Goal: Task Accomplishment & Management: Use online tool/utility

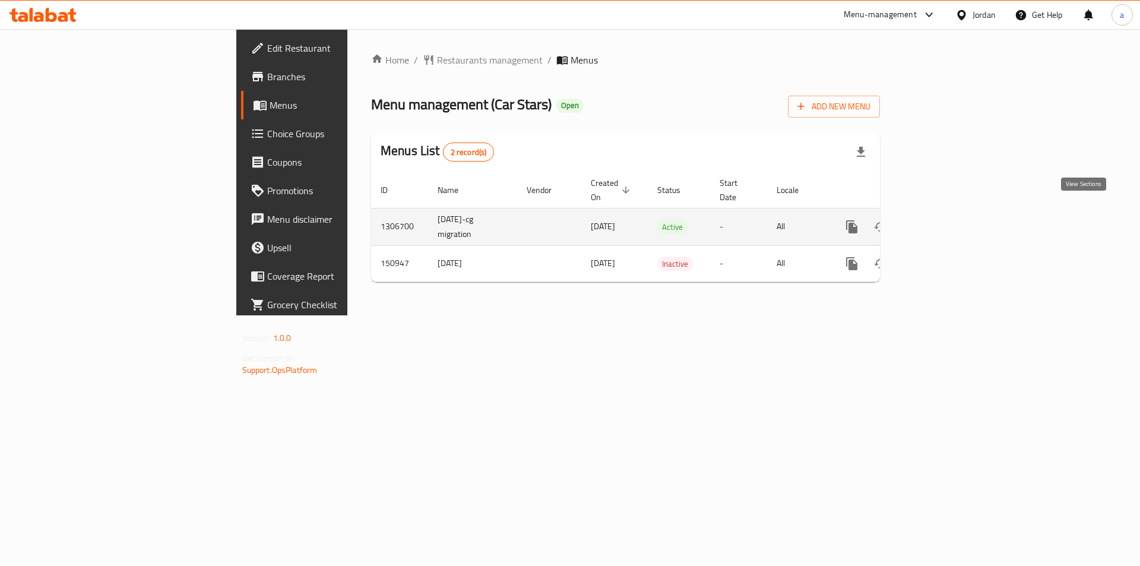
click at [945, 220] on icon "enhanced table" at bounding box center [938, 227] width 14 height 14
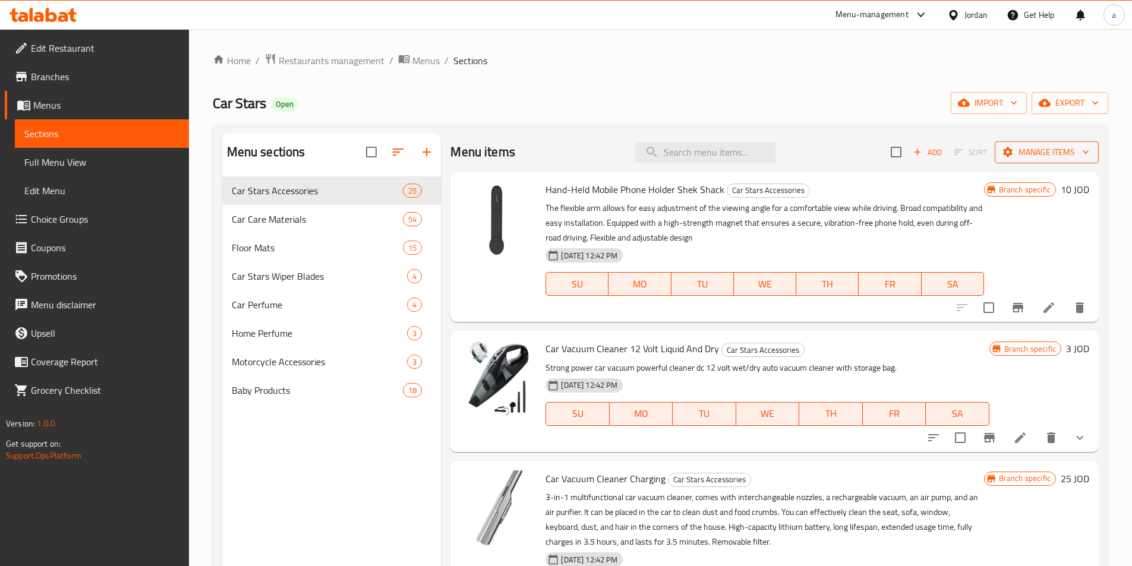
click at [1070, 153] on span "Manage items" at bounding box center [1046, 152] width 85 height 15
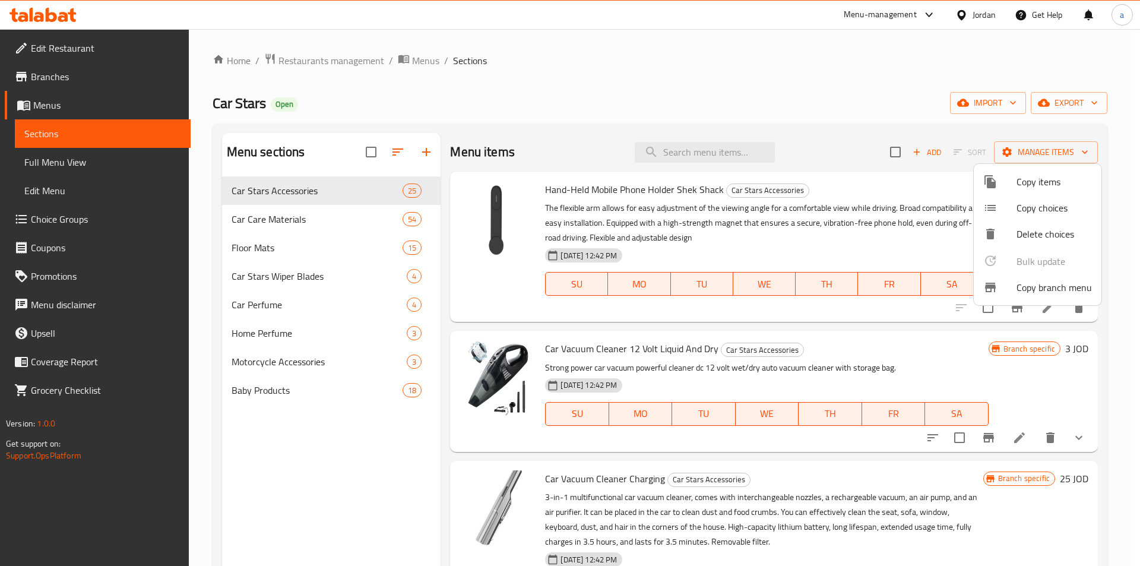
click at [1062, 295] on span "Copy branch menu" at bounding box center [1054, 287] width 75 height 14
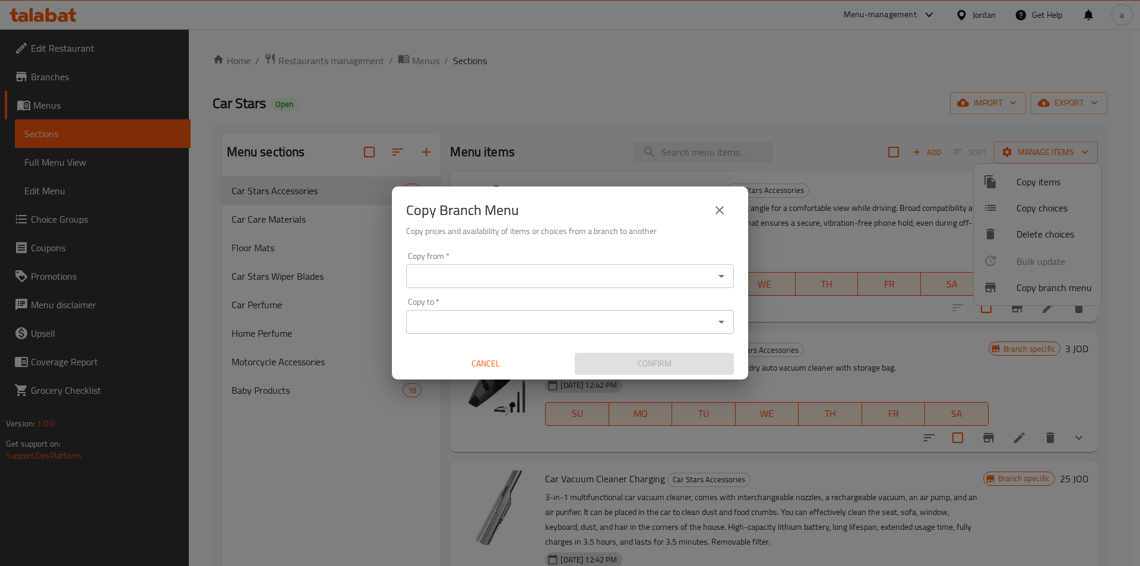
click at [546, 273] on input "Copy from   *" at bounding box center [560, 276] width 301 height 17
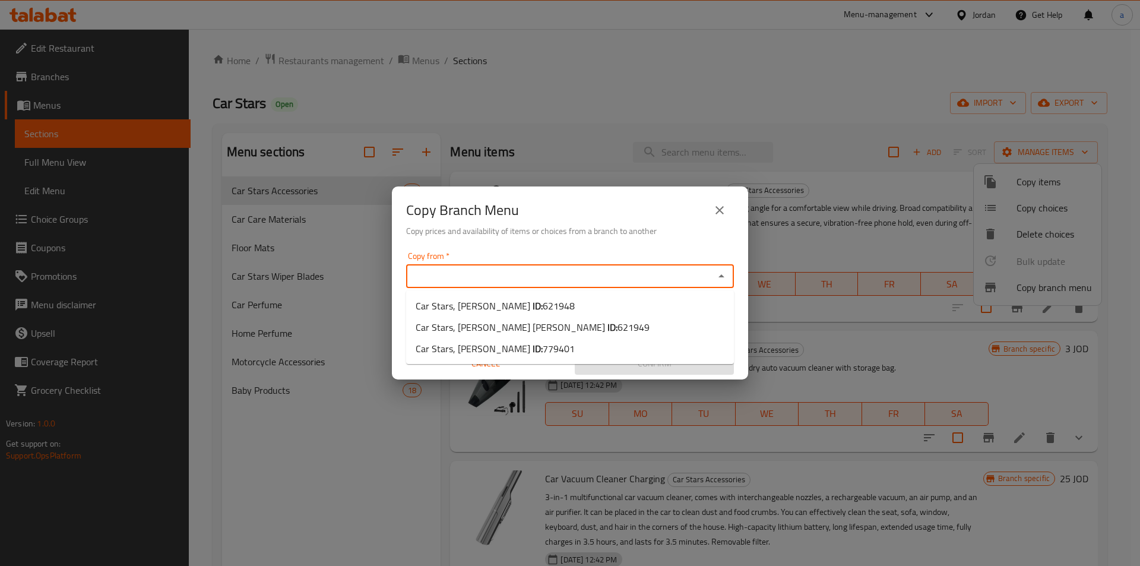
click at [594, 282] on input "Copy from   *" at bounding box center [560, 276] width 301 height 17
click at [590, 308] on li "Car Stars, Al Bayader ID: 621948" at bounding box center [570, 305] width 328 height 21
type input "Car Stars, [PERSON_NAME]"
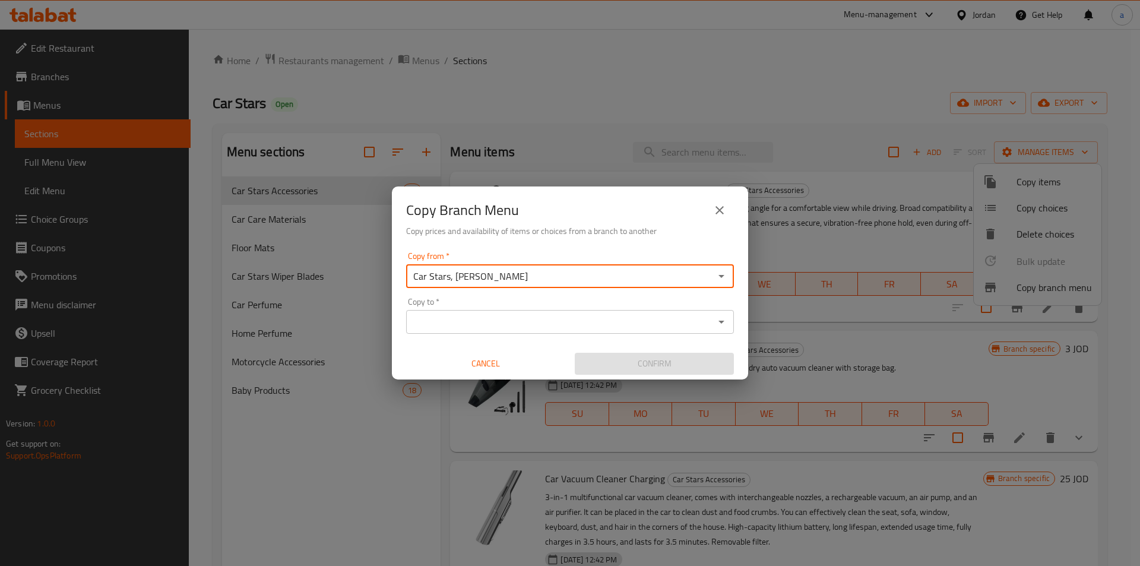
click at [558, 326] on input "Copy to   *" at bounding box center [560, 322] width 301 height 17
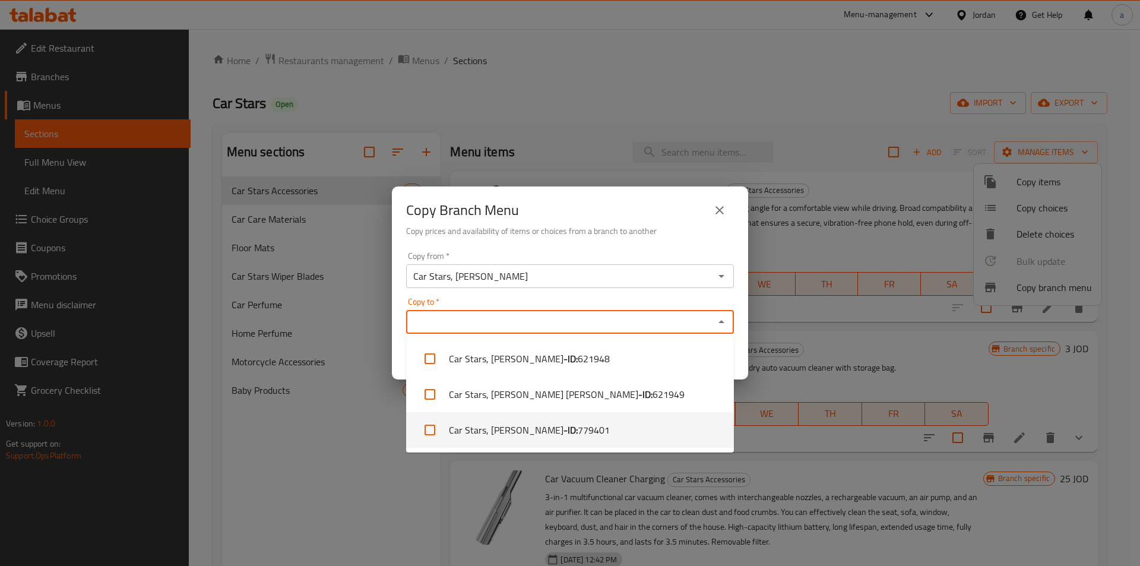
click at [578, 432] on span "779401" at bounding box center [594, 430] width 32 height 14
checkbox input "true"
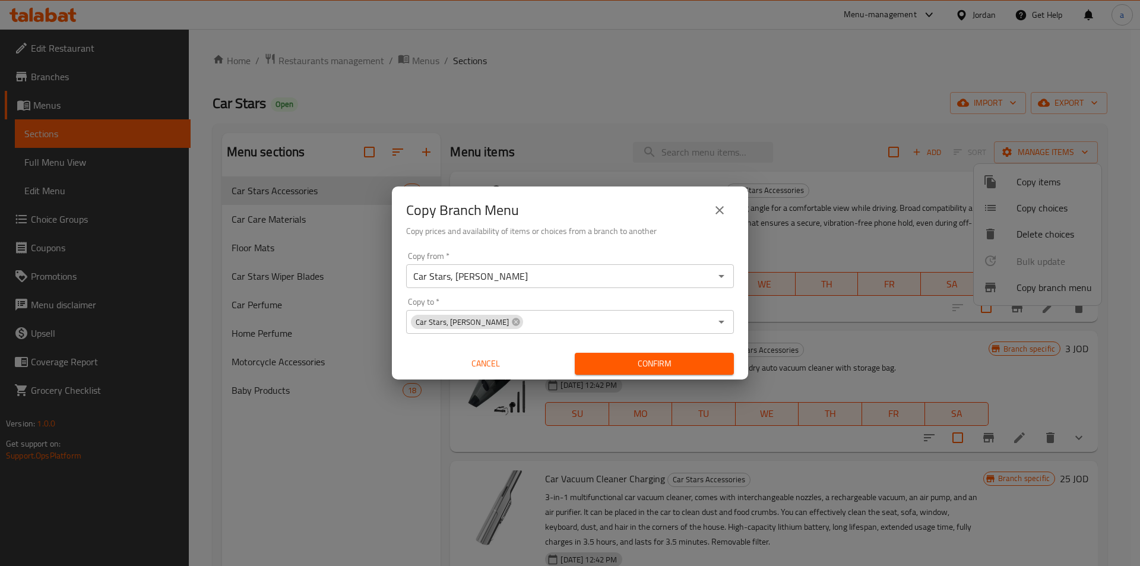
click at [662, 330] on input "Copy to   *" at bounding box center [617, 322] width 187 height 17
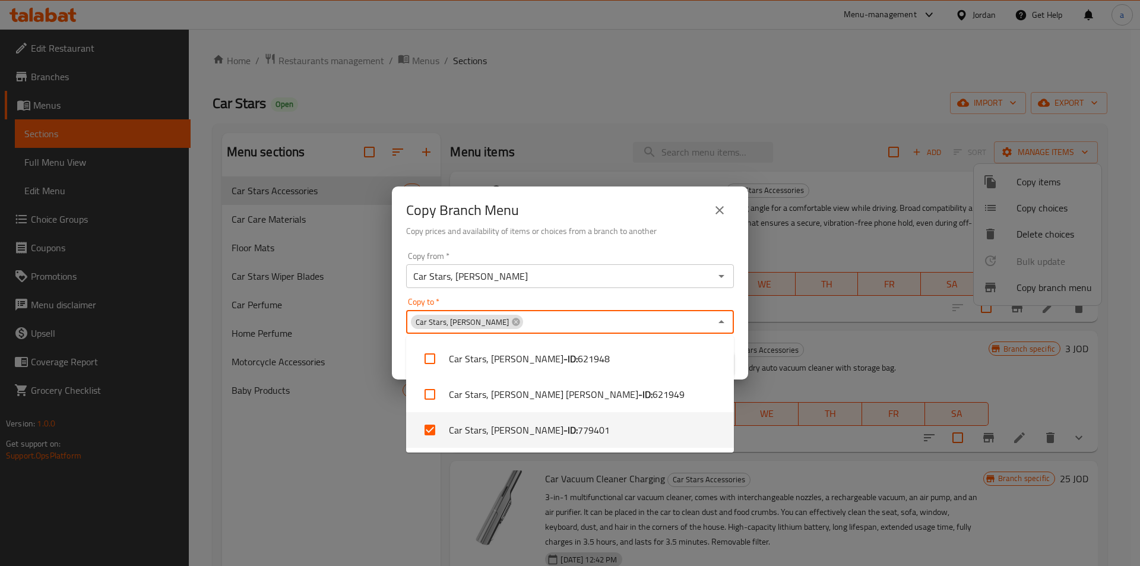
click at [671, 328] on input "Copy to   *" at bounding box center [617, 322] width 187 height 17
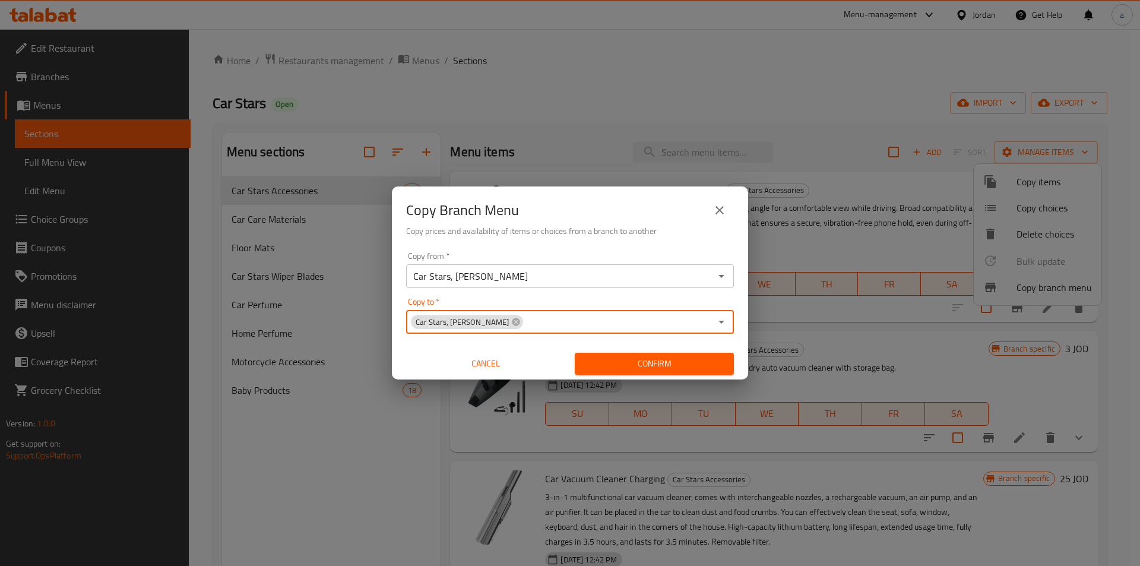
click at [603, 279] on input "Car Stars, [PERSON_NAME]" at bounding box center [560, 276] width 301 height 17
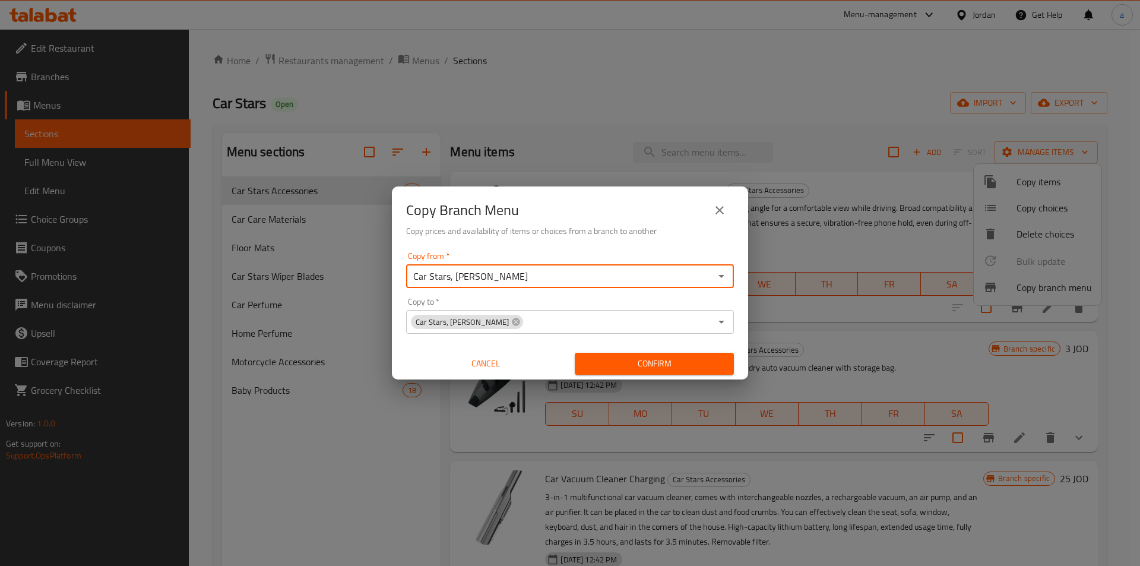
click at [603, 279] on input "Car Stars, [PERSON_NAME]" at bounding box center [560, 276] width 301 height 17
click at [669, 365] on span "Confirm" at bounding box center [654, 363] width 140 height 15
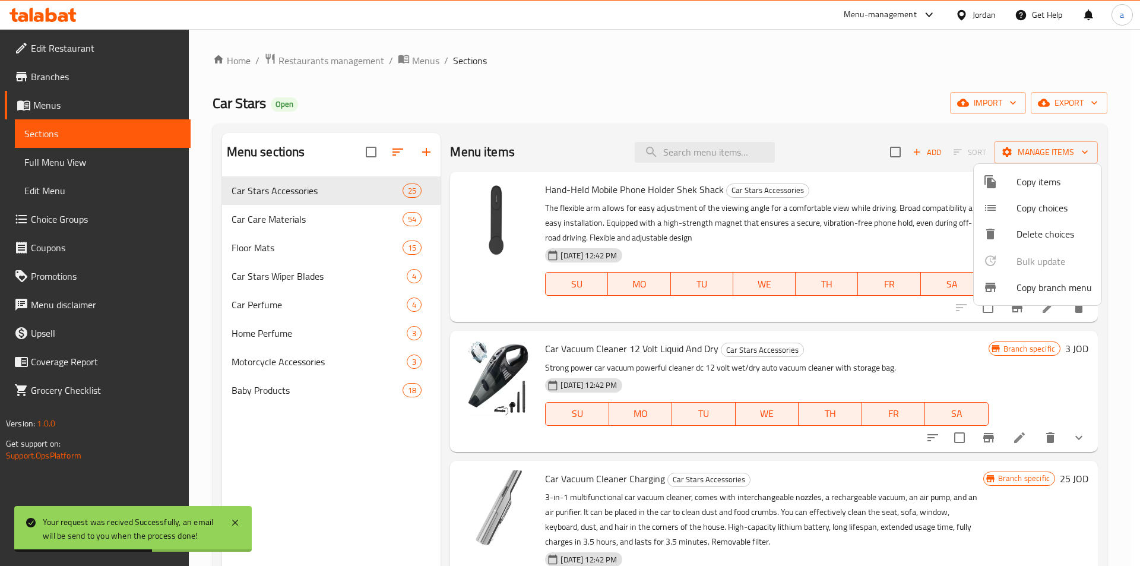
drag, startPoint x: 44, startPoint y: 519, endPoint x: 154, endPoint y: 537, distance: 111.3
click at [154, 537] on div "Your request was recived Successfully, an email will be send to you when the pr…" at bounding box center [133, 529] width 238 height 46
